Goal: Navigation & Orientation: Find specific page/section

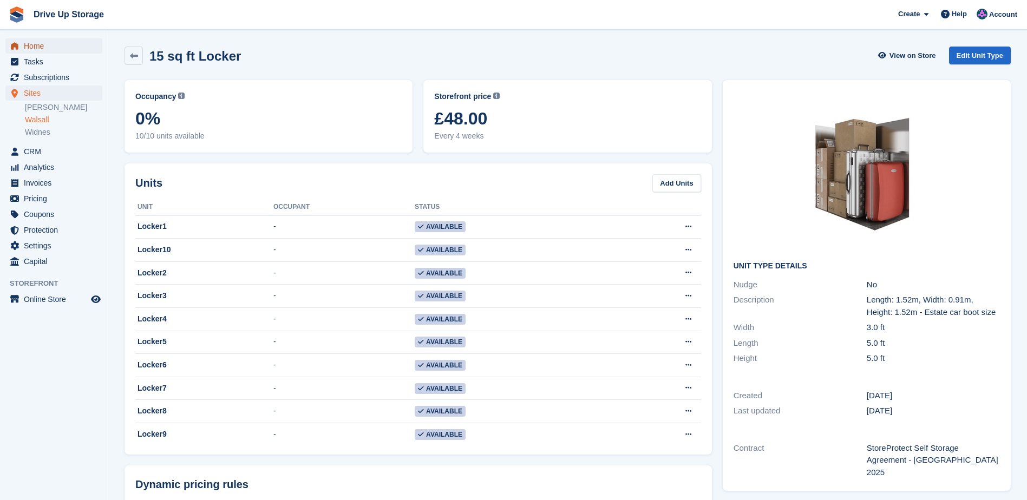
click at [40, 48] on span "Home" at bounding box center [56, 45] width 65 height 15
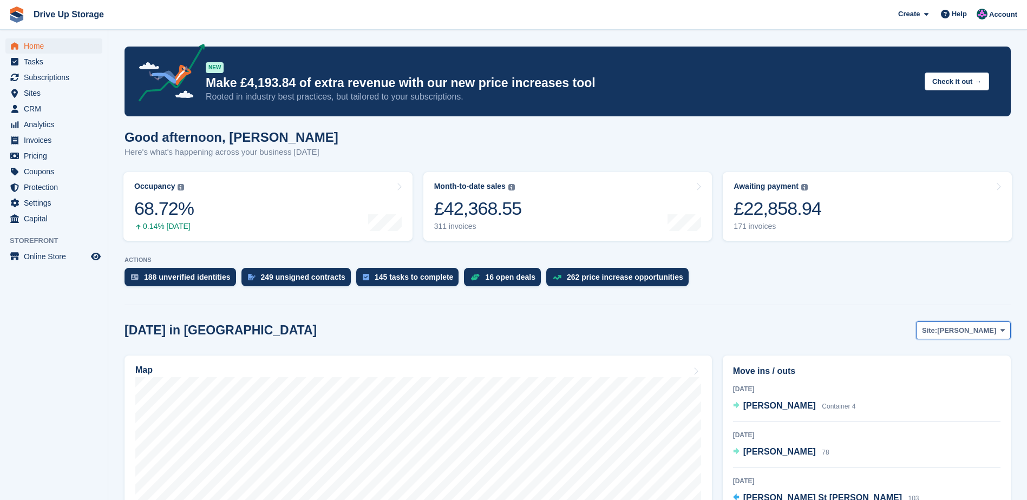
click at [1001, 331] on icon at bounding box center [1003, 330] width 4 height 7
click at [939, 376] on link "Walsall" at bounding box center [959, 375] width 94 height 19
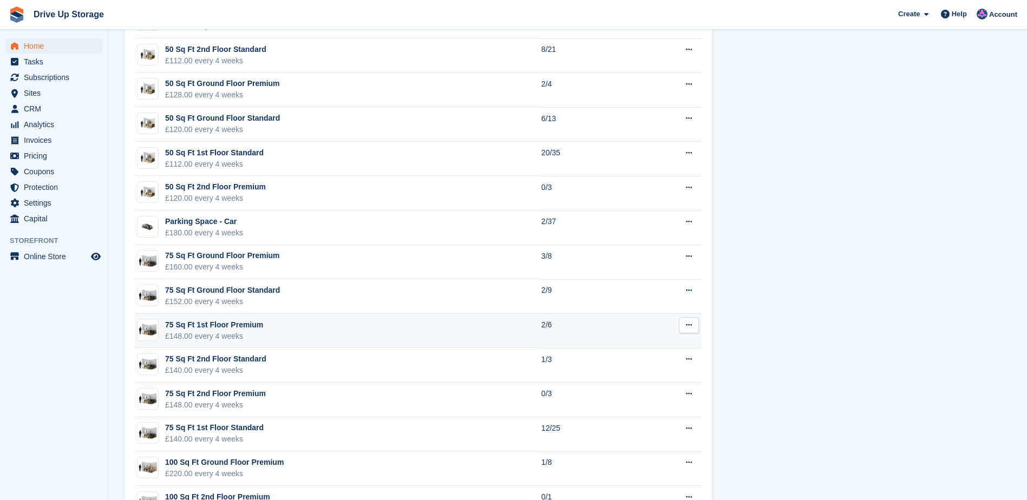
scroll to position [975, 0]
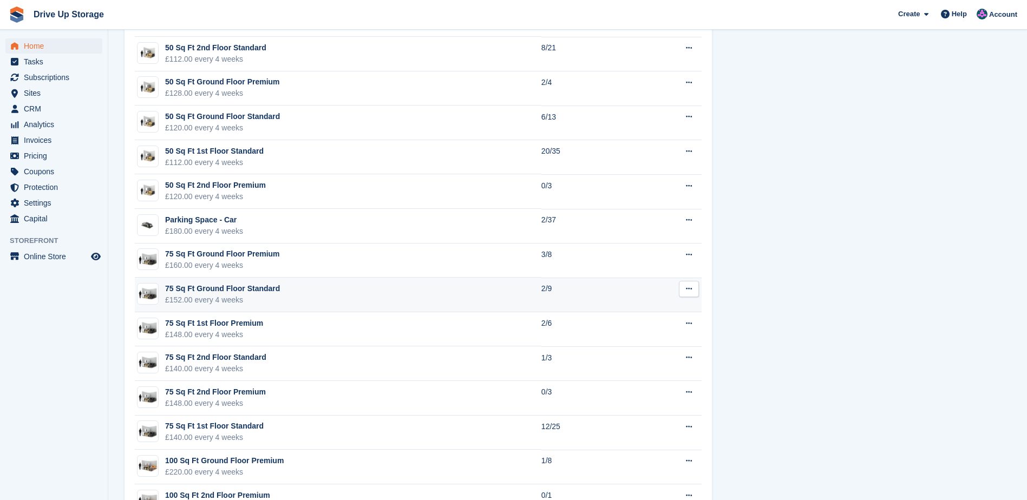
click at [218, 287] on div "75 Sq Ft Ground Floor Standard" at bounding box center [222, 288] width 115 height 11
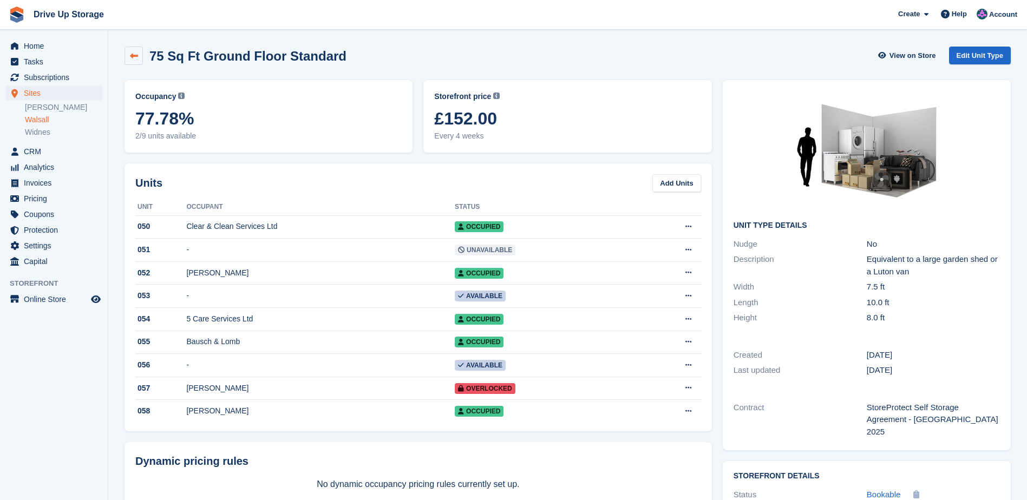
click at [132, 55] on icon at bounding box center [134, 56] width 8 height 8
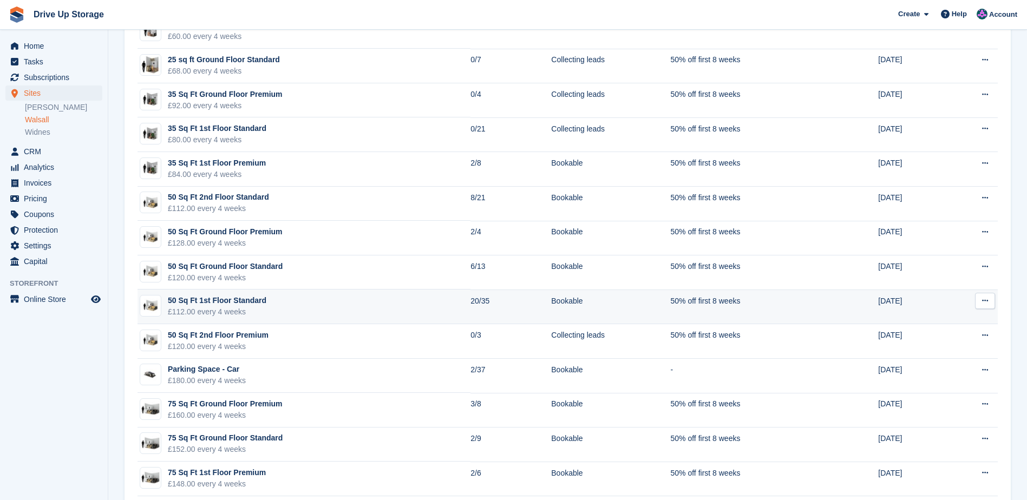
scroll to position [325, 0]
